Goal: Ask a question: Seek information or help from site administrators or community

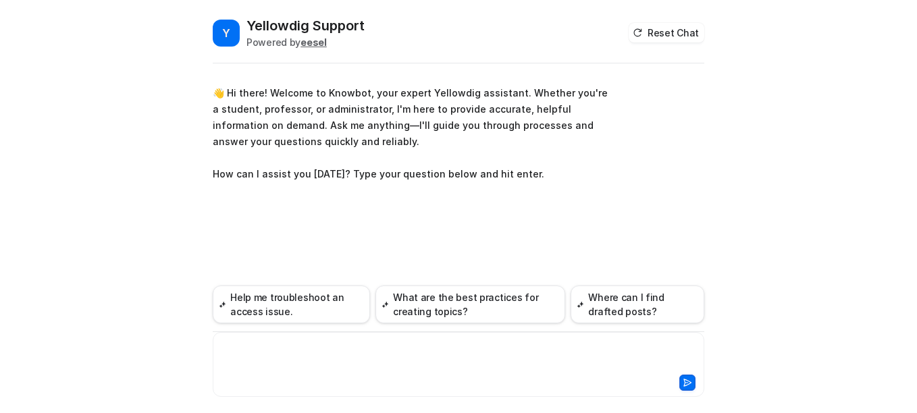
click at [319, 345] on div at bounding box center [458, 356] width 485 height 31
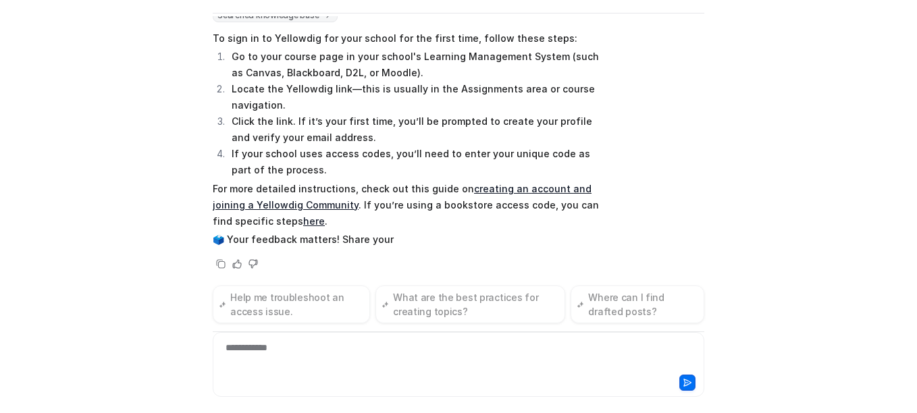
scroll to position [194, 0]
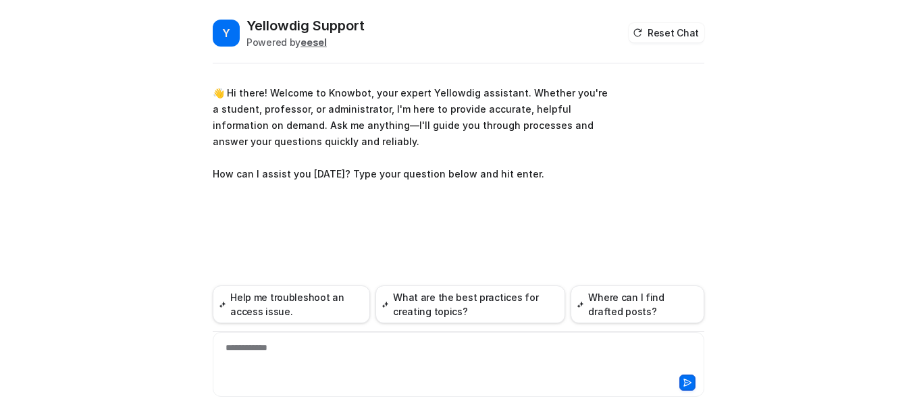
click at [313, 361] on div "**********" at bounding box center [458, 356] width 485 height 31
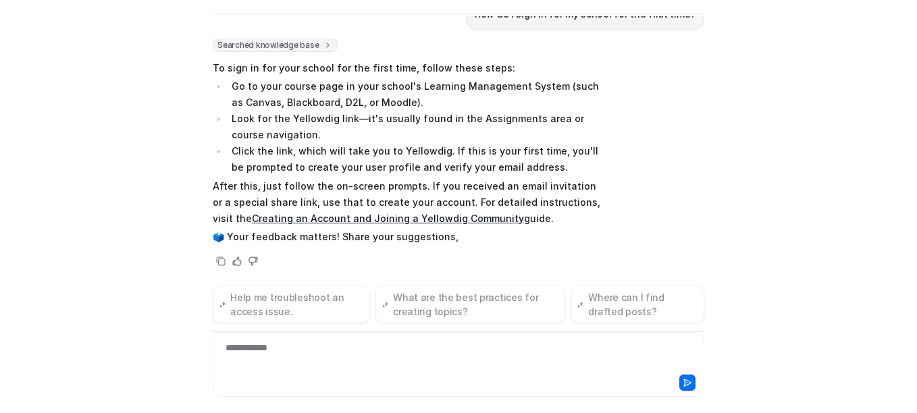
scroll to position [161, 0]
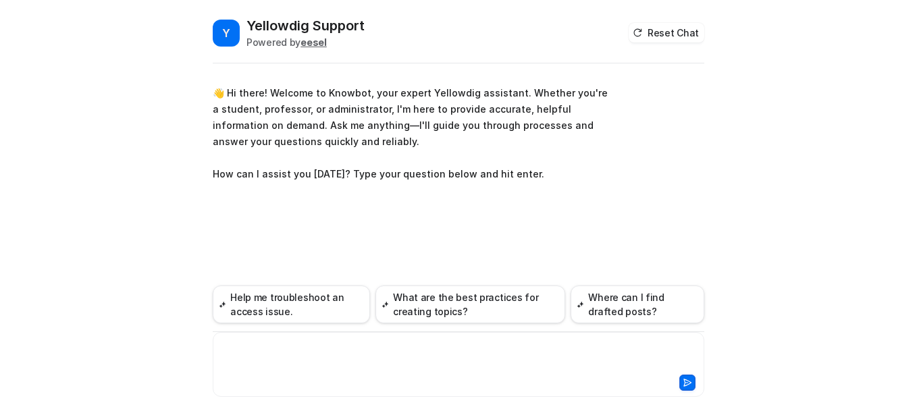
click at [336, 345] on div at bounding box center [458, 356] width 485 height 31
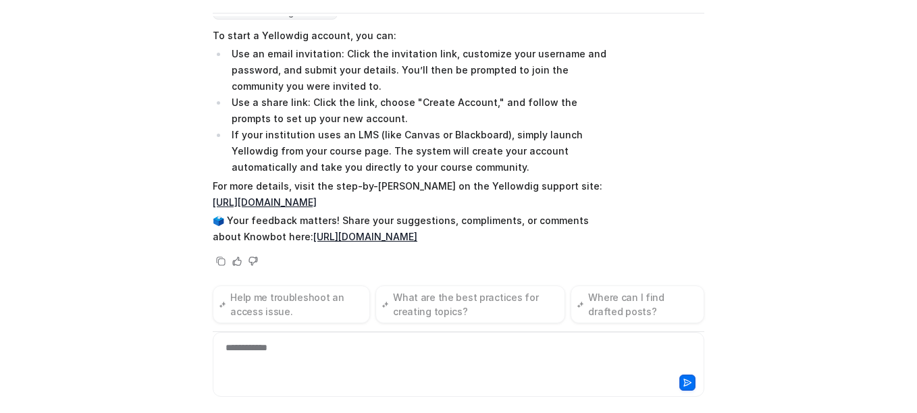
scroll to position [194, 0]
